Goal: Find specific page/section: Find specific page/section

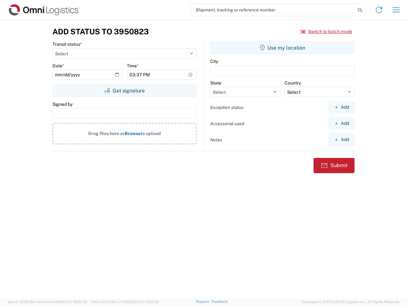
click at [273, 10] on input "search" at bounding box center [273, 10] width 165 height 12
click at [360, 10] on icon at bounding box center [359, 10] width 9 height 9
click at [379, 10] on icon at bounding box center [379, 10] width 10 height 10
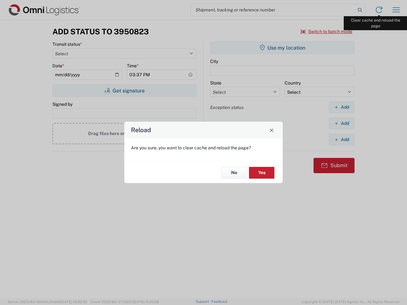
click at [396, 10] on div "Reload Are you sure, you want to clear cache and reload the page? No Yes" at bounding box center [203, 152] width 407 height 305
click at [327, 31] on div "Reload Are you sure, you want to clear cache and reload the page? No Yes" at bounding box center [203, 152] width 407 height 305
click at [124, 91] on div "Reload Are you sure, you want to clear cache and reload the page? No Yes" at bounding box center [203, 152] width 407 height 305
click at [282, 48] on div "Reload Are you sure, you want to clear cache and reload the page? No Yes" at bounding box center [203, 152] width 407 height 305
click at [341, 107] on div "Reload Are you sure, you want to clear cache and reload the page? No Yes" at bounding box center [203, 152] width 407 height 305
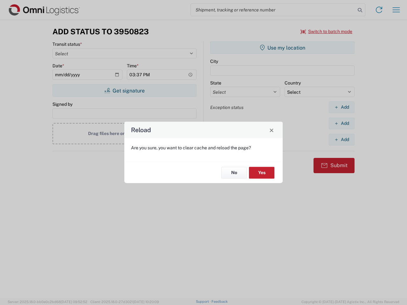
click at [341, 123] on div "Reload Are you sure, you want to clear cache and reload the page? No Yes" at bounding box center [203, 152] width 407 height 305
click at [341, 140] on div "Reload Are you sure, you want to clear cache and reload the page? No Yes" at bounding box center [203, 152] width 407 height 305
